Goal: Transaction & Acquisition: Download file/media

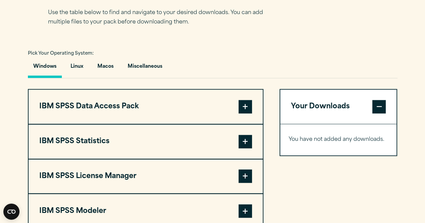
scroll to position [465, 0]
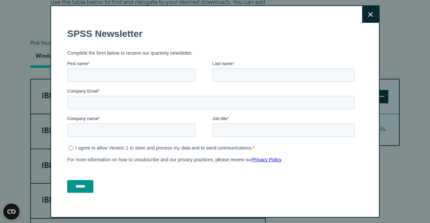
click at [368, 15] on icon at bounding box center [370, 14] width 5 height 5
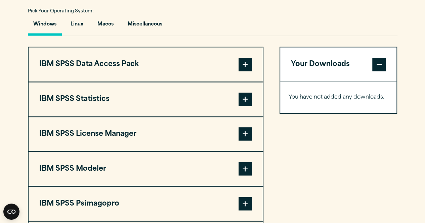
scroll to position [497, 0]
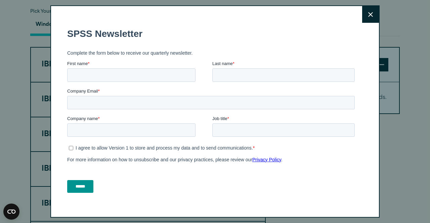
click at [368, 16] on icon at bounding box center [370, 14] width 5 height 5
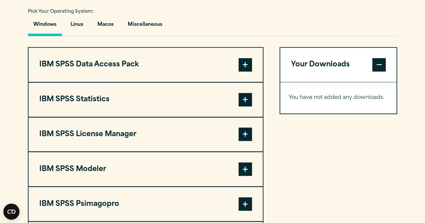
click at [246, 101] on span at bounding box center [244, 99] width 13 height 13
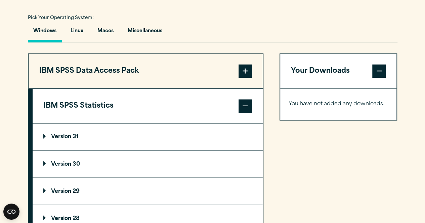
scroll to position [490, 0]
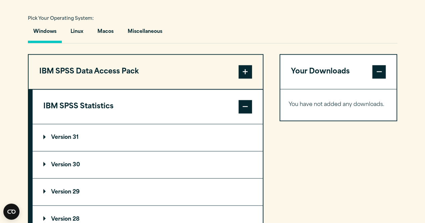
click at [61, 135] on p "Version 31" at bounding box center [60, 137] width 35 height 5
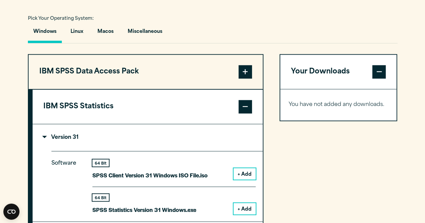
click at [240, 173] on button "+ Add" at bounding box center [244, 173] width 22 height 11
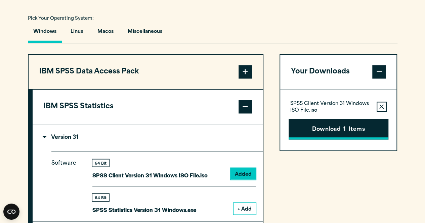
click at [338, 129] on button "Download 1 Items" at bounding box center [338, 129] width 100 height 21
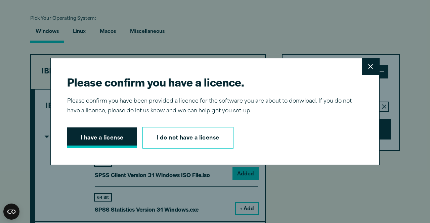
click at [117, 141] on button "I have a license" at bounding box center [102, 138] width 70 height 21
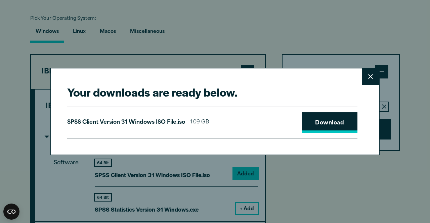
click at [315, 123] on link "Download" at bounding box center [330, 122] width 56 height 21
click at [368, 78] on icon at bounding box center [370, 77] width 5 height 5
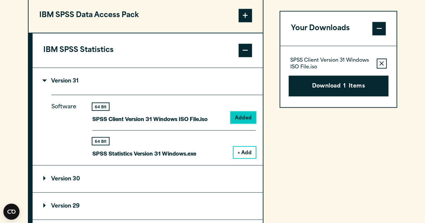
scroll to position [547, 0]
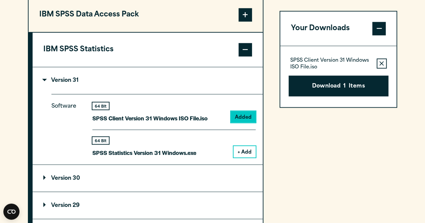
click at [247, 152] on button "+ Add" at bounding box center [244, 151] width 22 height 11
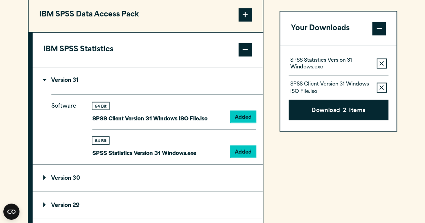
click at [380, 89] on icon "button" at bounding box center [381, 87] width 4 height 5
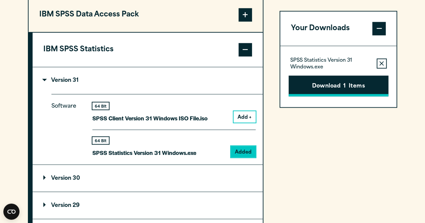
click at [344, 87] on span "1" at bounding box center [344, 86] width 2 height 9
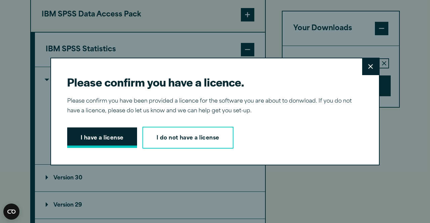
click at [111, 137] on button "I have a license" at bounding box center [102, 138] width 70 height 21
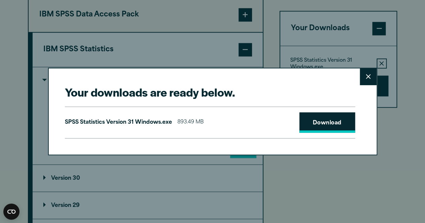
click at [314, 124] on link "Download" at bounding box center [327, 122] width 56 height 21
click at [378, 163] on div "Your downloads are ready below. Close SPSS Statistics Version 31 Windows.exe 89…" at bounding box center [212, 111] width 425 height 223
